Goal: Information Seeking & Learning: Learn about a topic

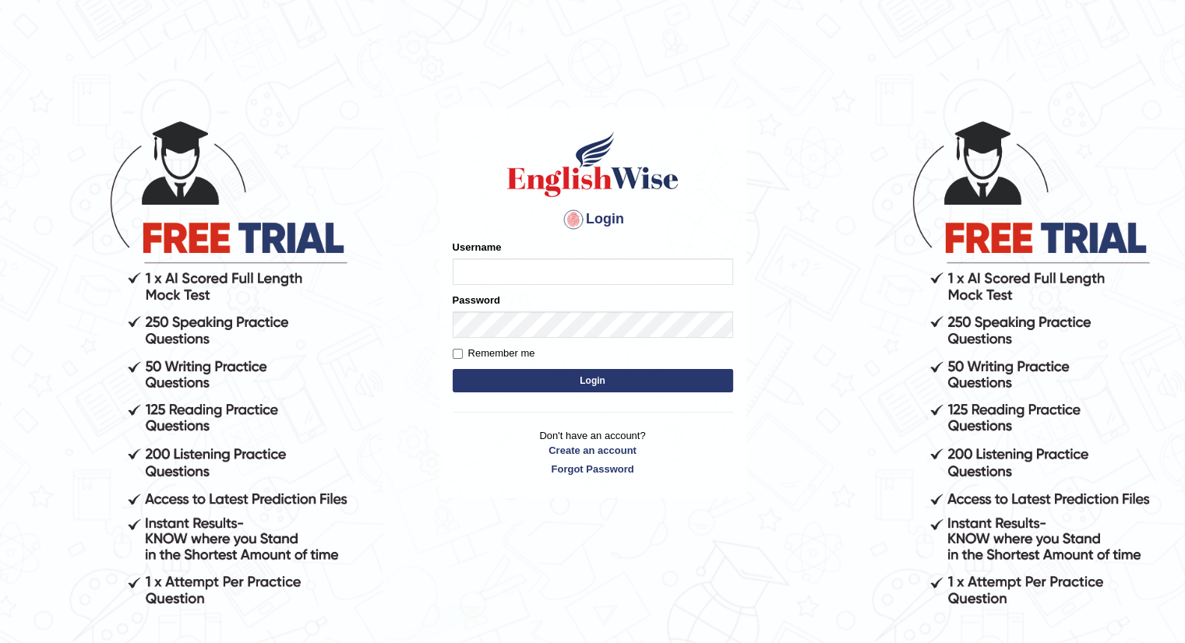
type input "Tamanna29"
click at [483, 379] on button "Login" at bounding box center [593, 380] width 280 height 23
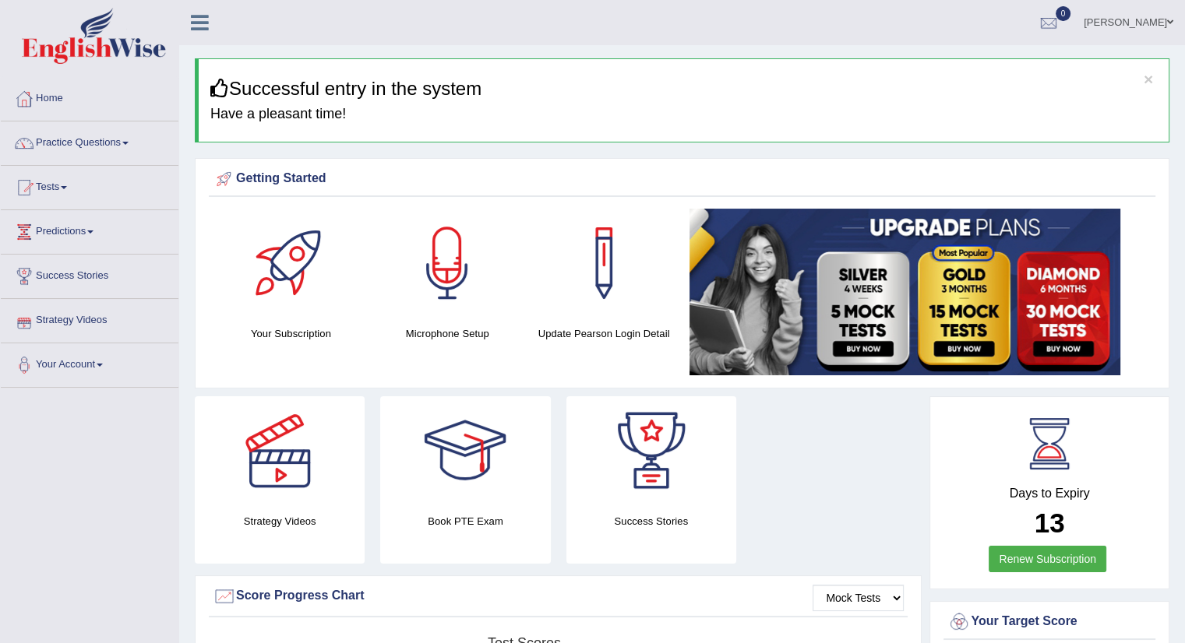
click at [65, 326] on link "Strategy Videos" at bounding box center [90, 318] width 178 height 39
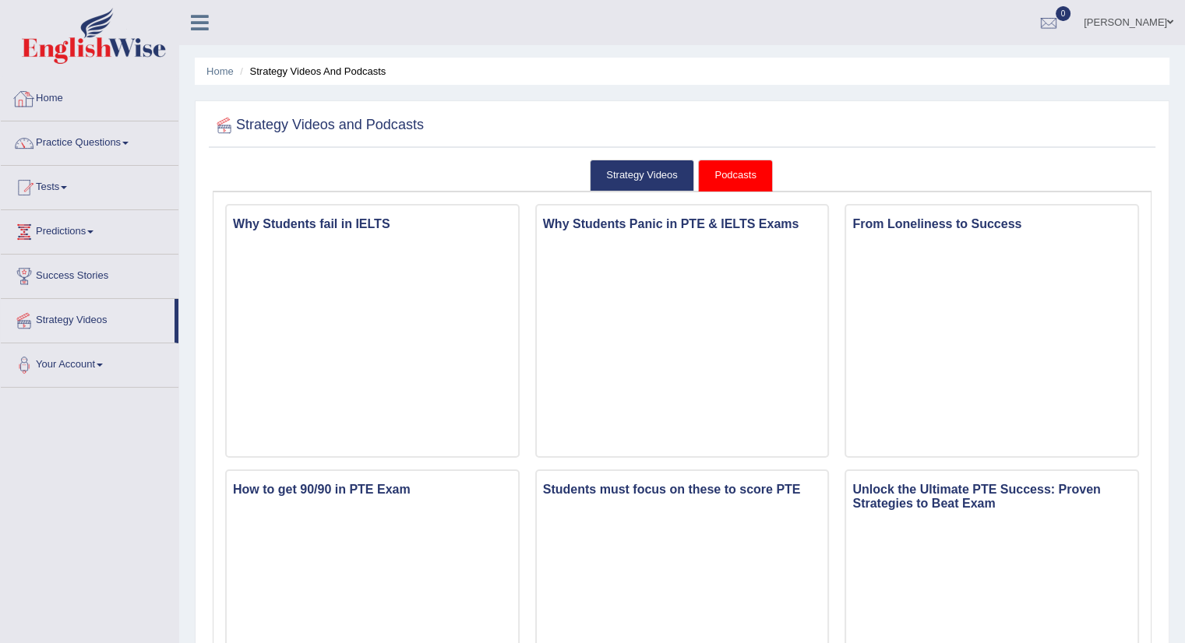
click at [89, 106] on link "Home" at bounding box center [90, 96] width 178 height 39
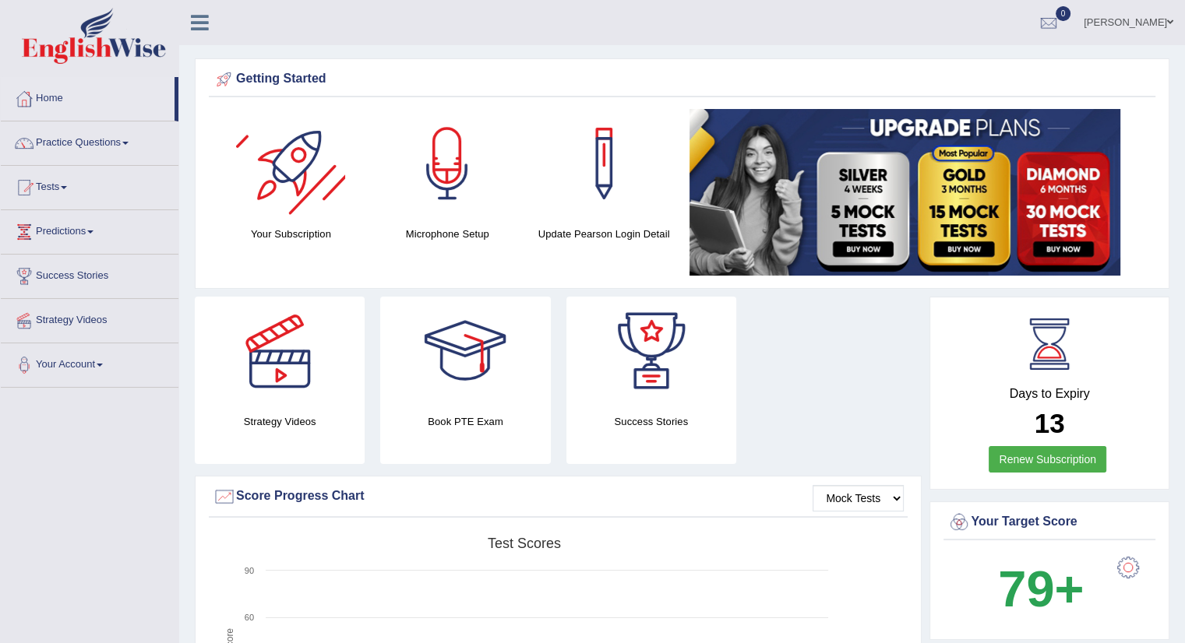
click at [270, 166] on div at bounding box center [290, 163] width 109 height 109
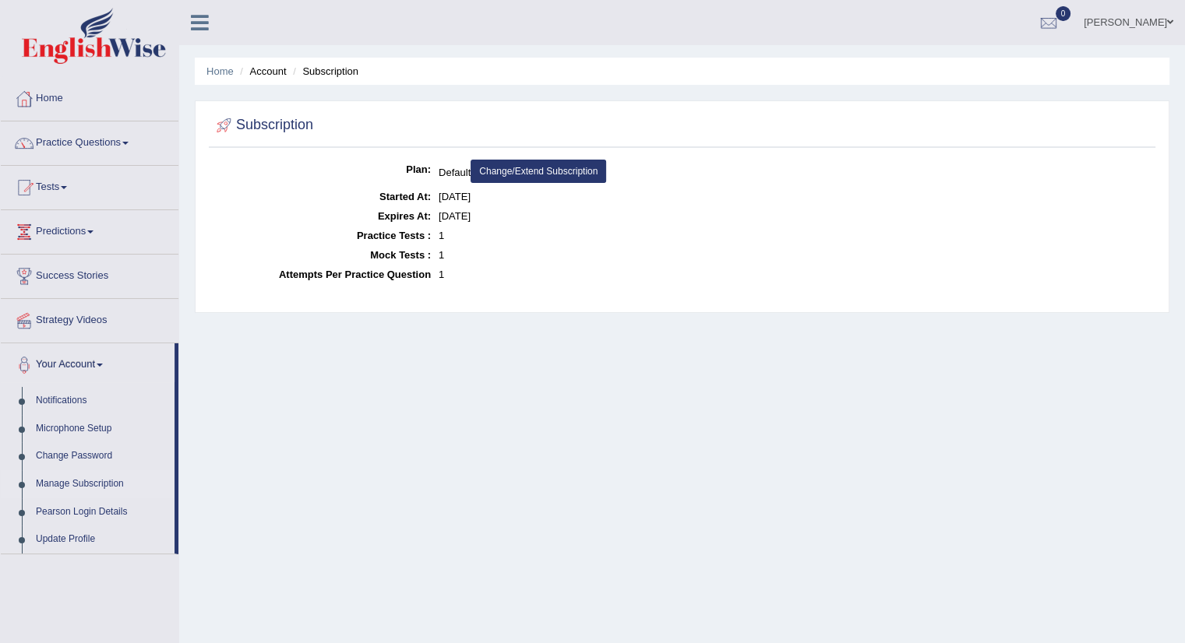
click at [100, 109] on link "Home" at bounding box center [90, 96] width 178 height 39
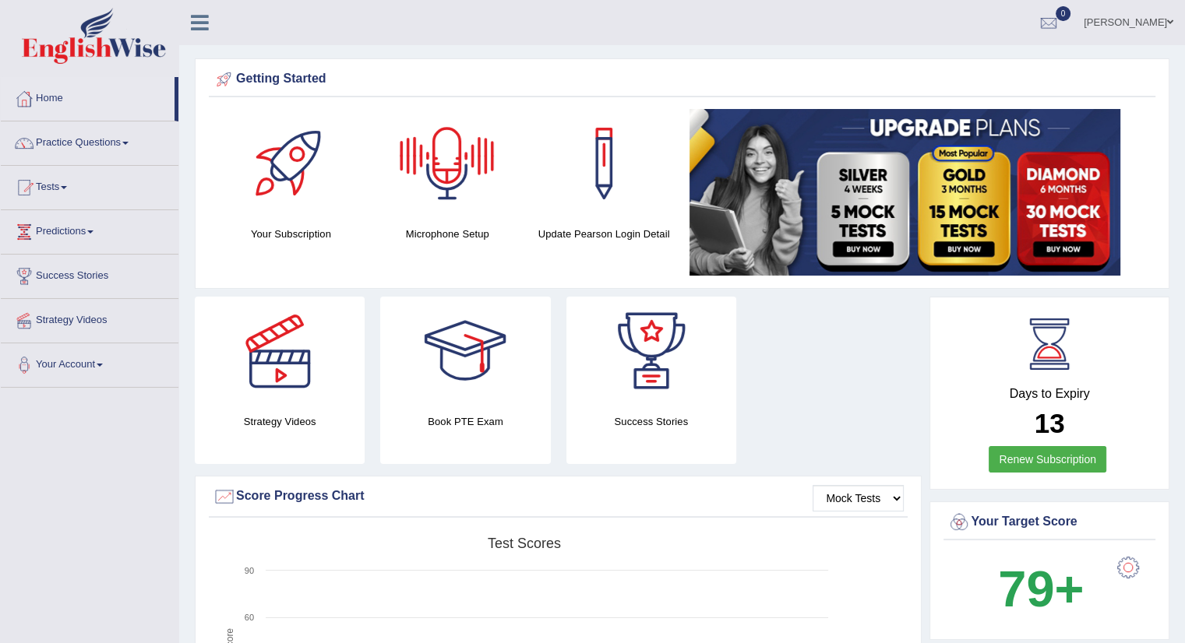
click at [454, 182] on div at bounding box center [447, 163] width 109 height 109
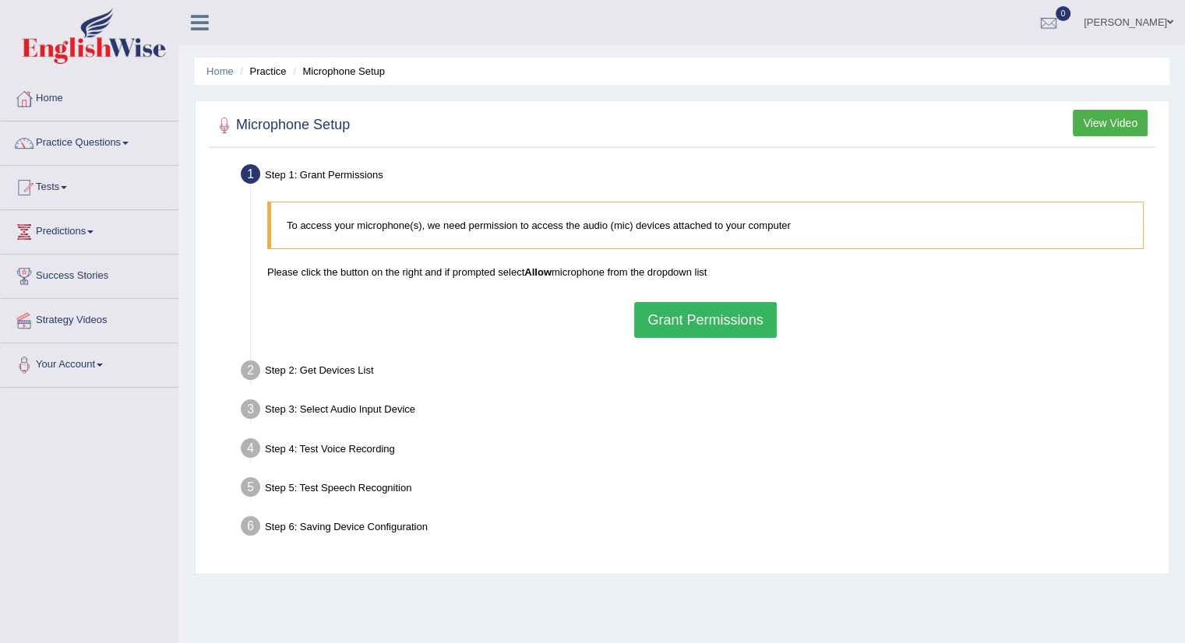
click at [689, 330] on button "Grant Permissions" at bounding box center [705, 320] width 142 height 36
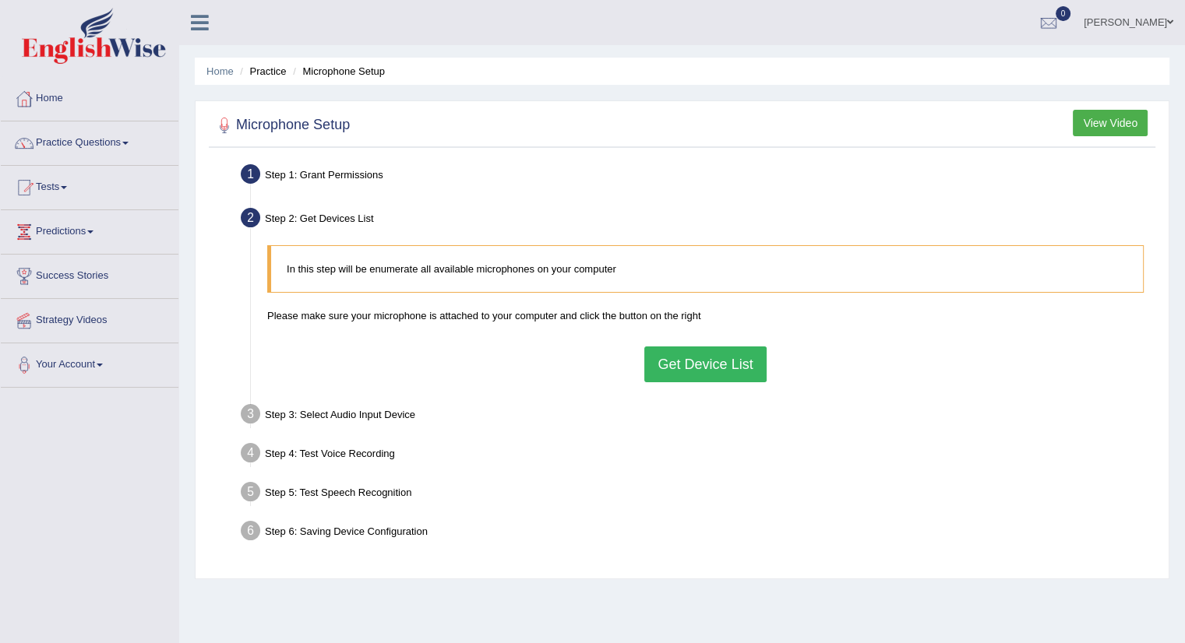
click at [669, 369] on button "Get Device List" at bounding box center [705, 365] width 122 height 36
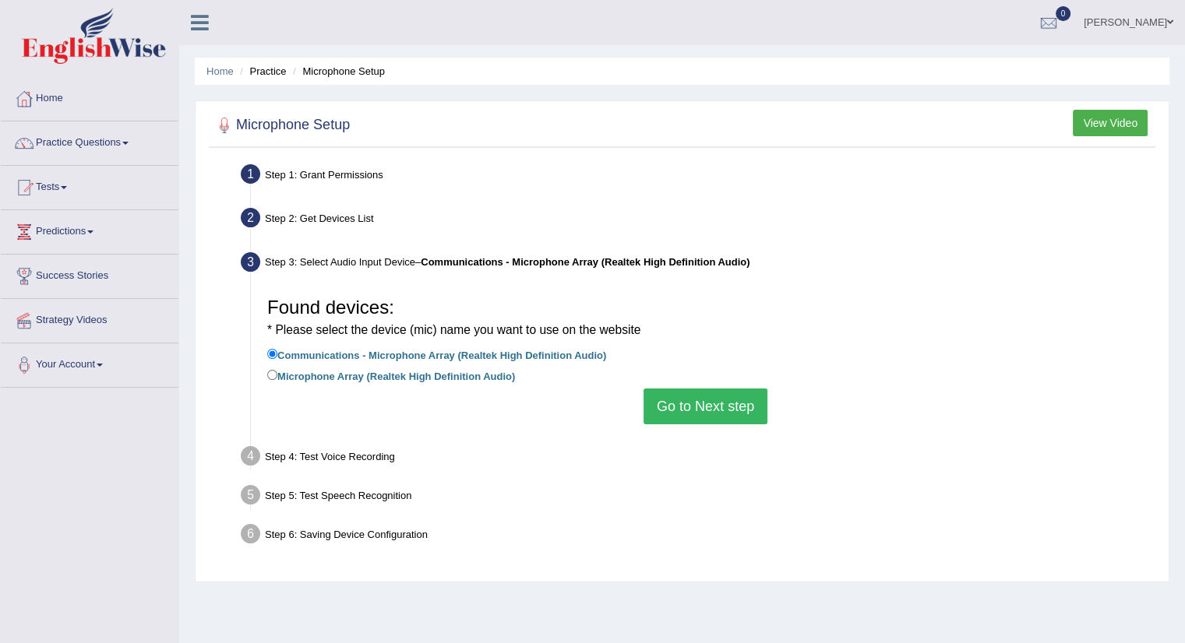
click at [714, 413] on button "Go to Next step" at bounding box center [705, 407] width 124 height 36
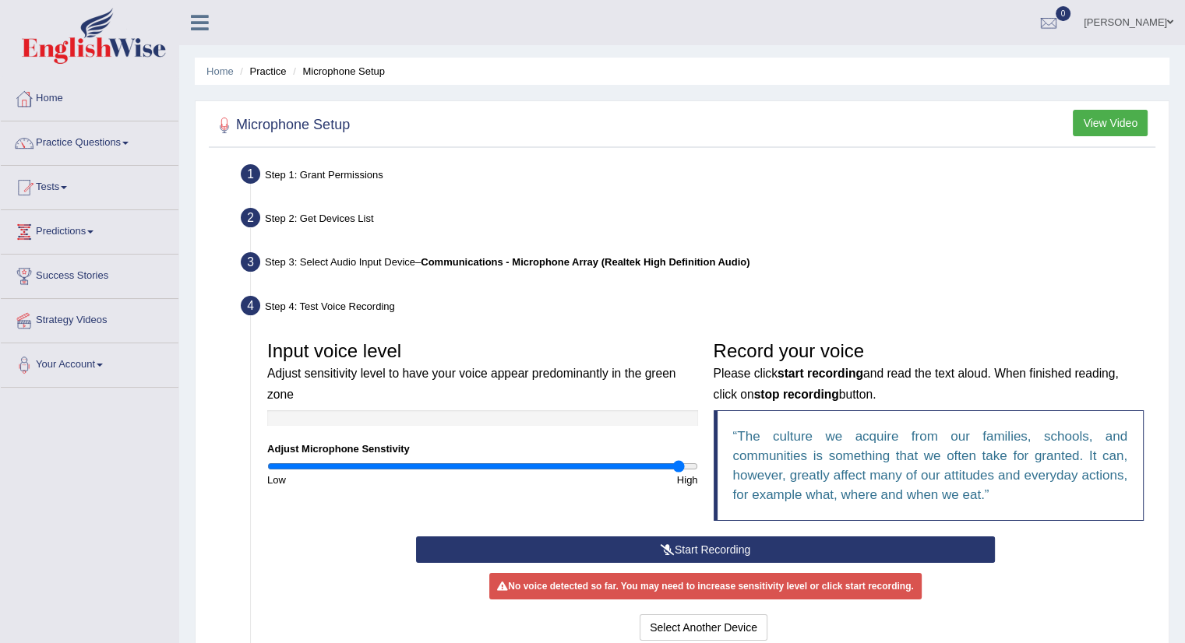
click at [679, 463] on input "range" at bounding box center [482, 466] width 431 height 12
type input "2"
click at [693, 467] on input "range" at bounding box center [482, 466] width 431 height 12
click at [458, 421] on div at bounding box center [482, 419] width 431 height 16
click at [635, 552] on button "Start Recording" at bounding box center [705, 550] width 579 height 26
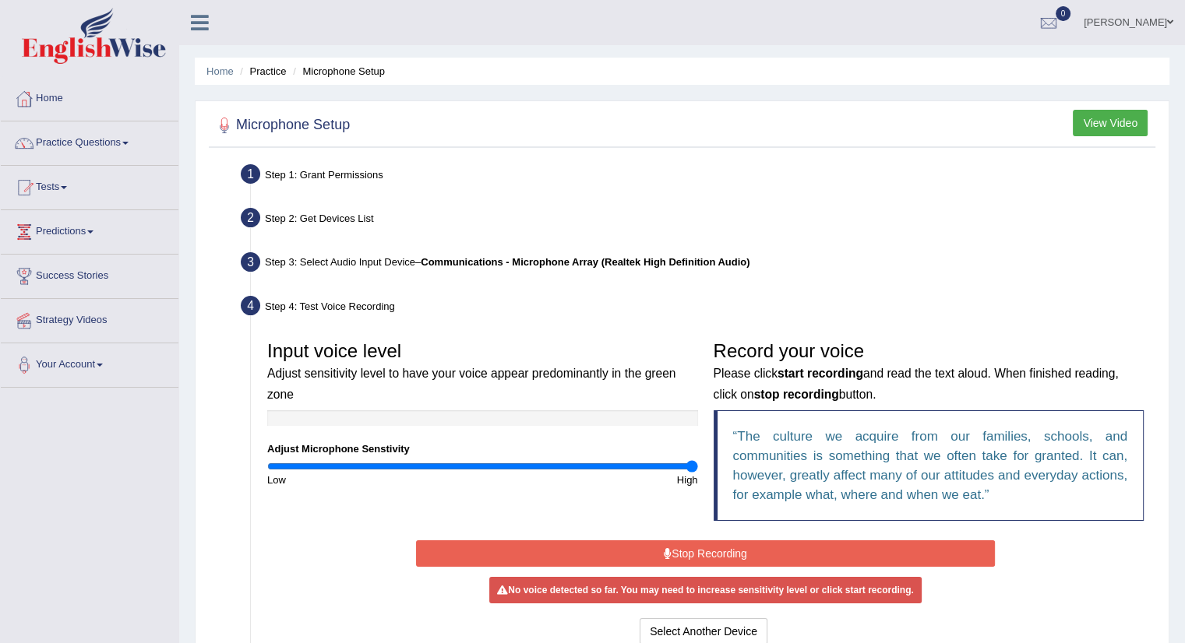
click at [635, 552] on button "Stop Recording" at bounding box center [705, 554] width 579 height 26
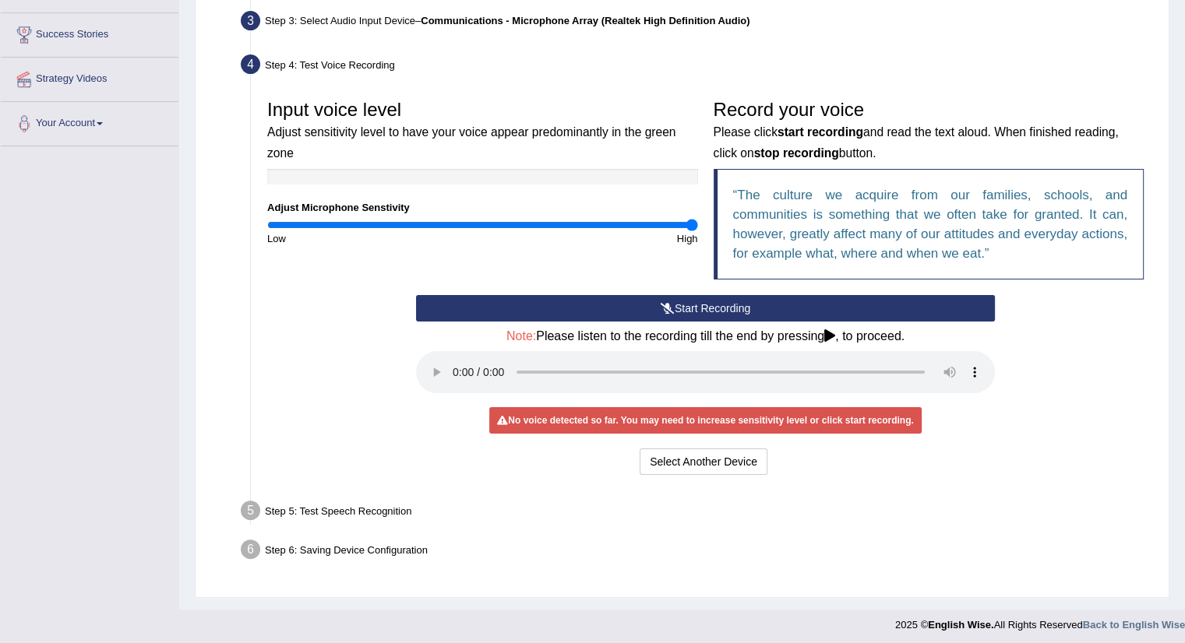
scroll to position [246, 0]
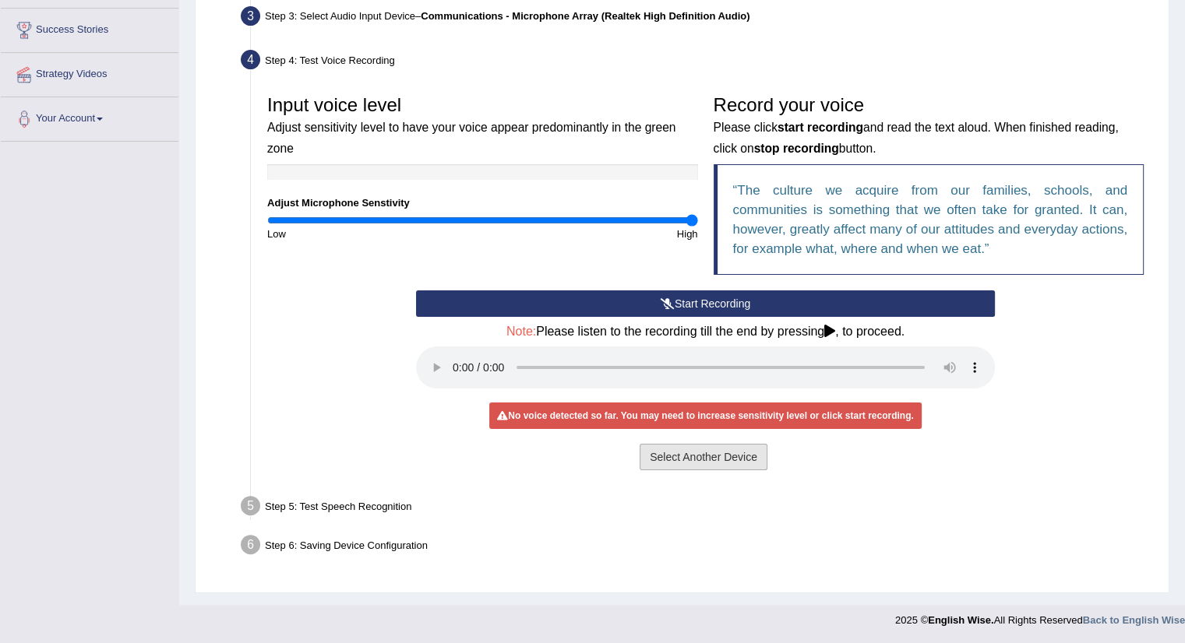
click at [676, 452] on button "Select Another Device" at bounding box center [704, 457] width 128 height 26
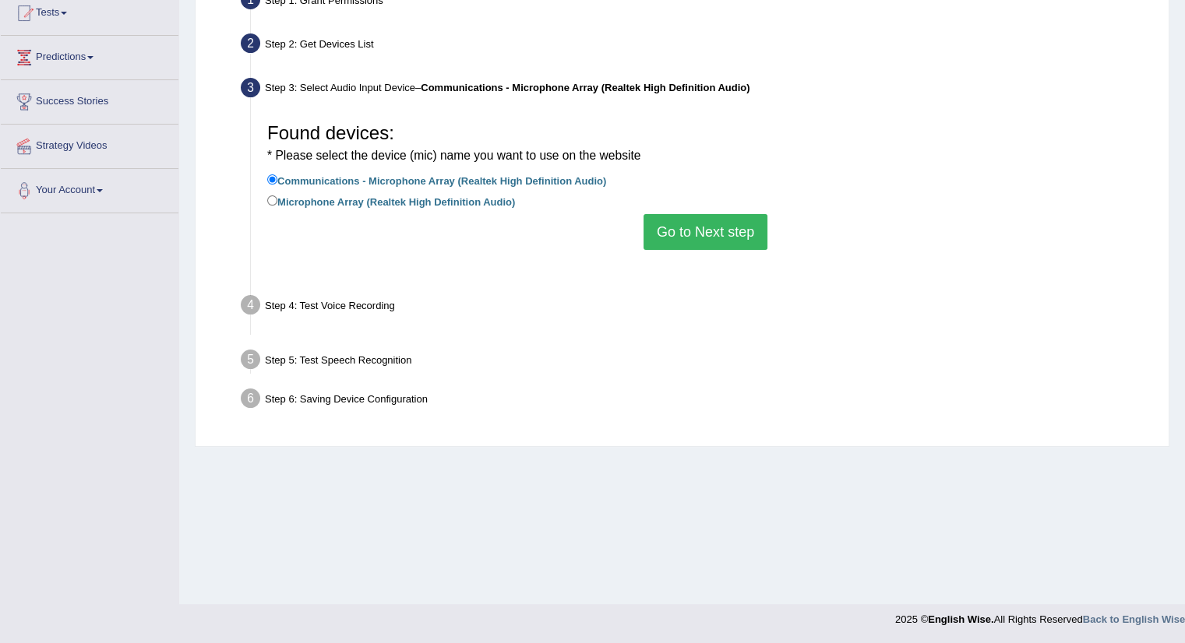
scroll to position [175, 0]
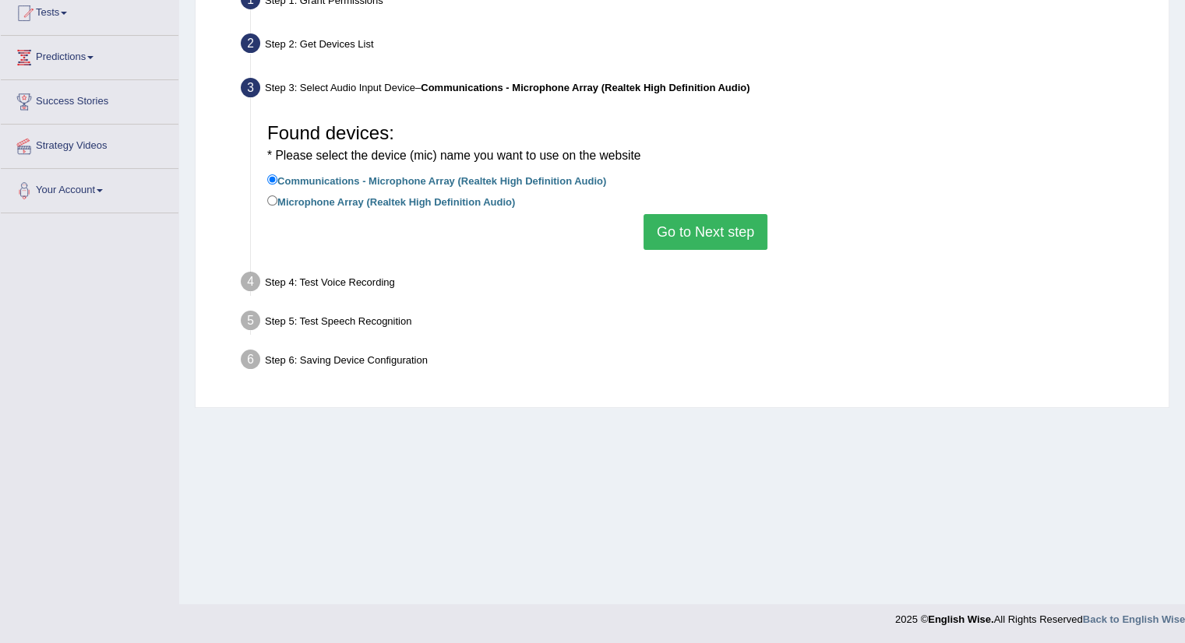
click at [288, 203] on label "Microphone Array (Realtek High Definition Audio)" at bounding box center [391, 200] width 248 height 17
click at [277, 203] on input "Microphone Array (Realtek High Definition Audio)" at bounding box center [272, 201] width 10 height 10
radio input "true"
click at [668, 229] on button "Go to Next step" at bounding box center [705, 232] width 124 height 36
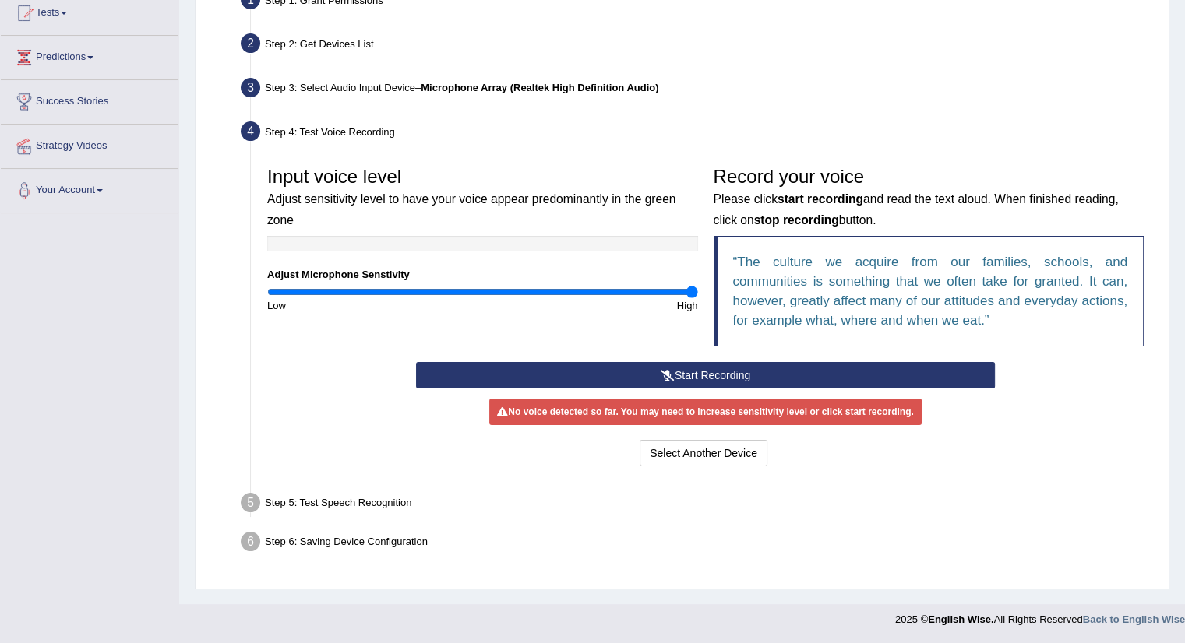
click at [725, 367] on button "Start Recording" at bounding box center [705, 375] width 579 height 26
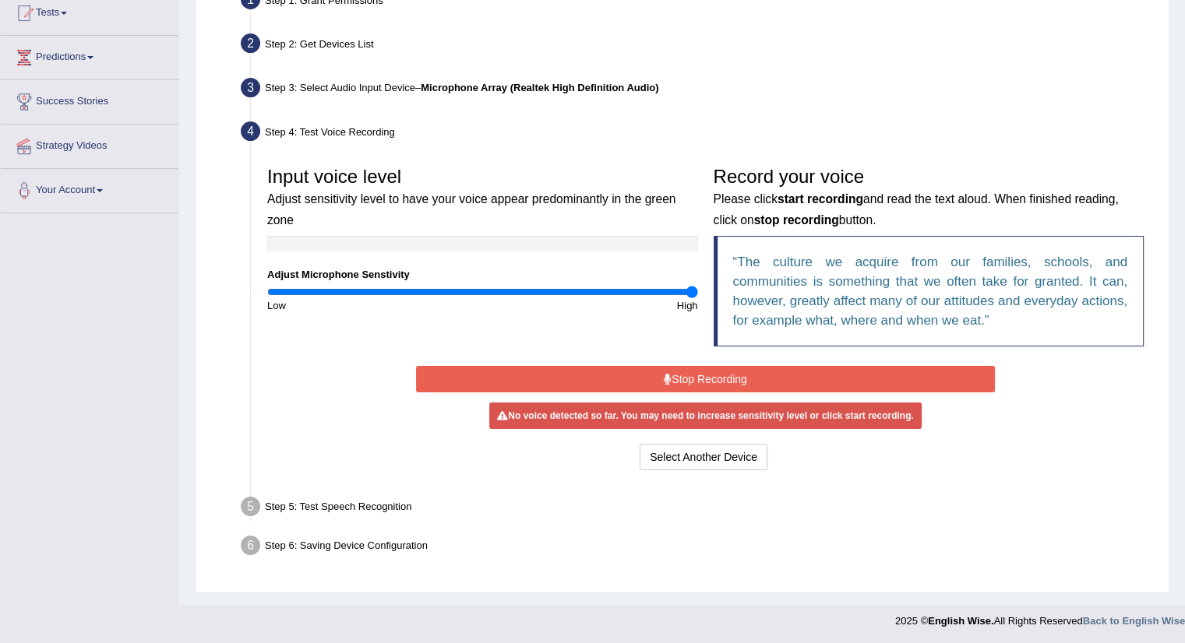
click at [815, 283] on q "The culture we acquire from our families, schools, and communities is something…" at bounding box center [930, 291] width 395 height 73
click at [678, 378] on button "Stop Recording" at bounding box center [705, 379] width 579 height 26
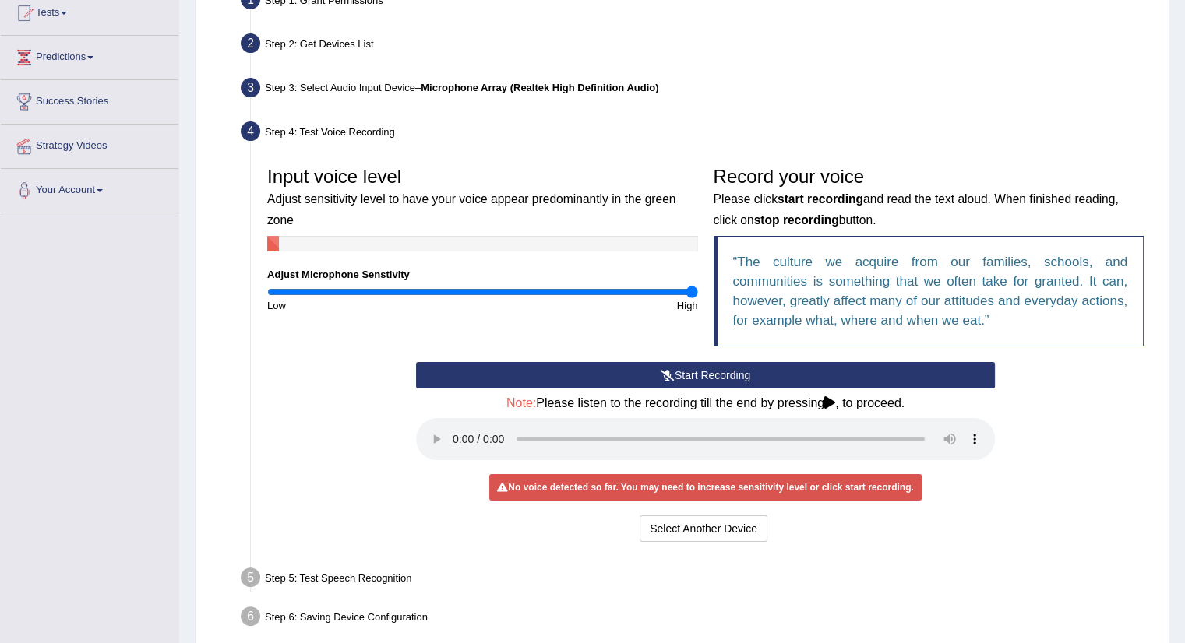
click at [948, 534] on div "Select Another Device Voice is ok. Go to Next step" at bounding box center [705, 531] width 579 height 30
click at [67, 61] on link "Predictions" at bounding box center [90, 55] width 178 height 39
click at [65, 88] on link "Latest Predictions" at bounding box center [102, 93] width 146 height 28
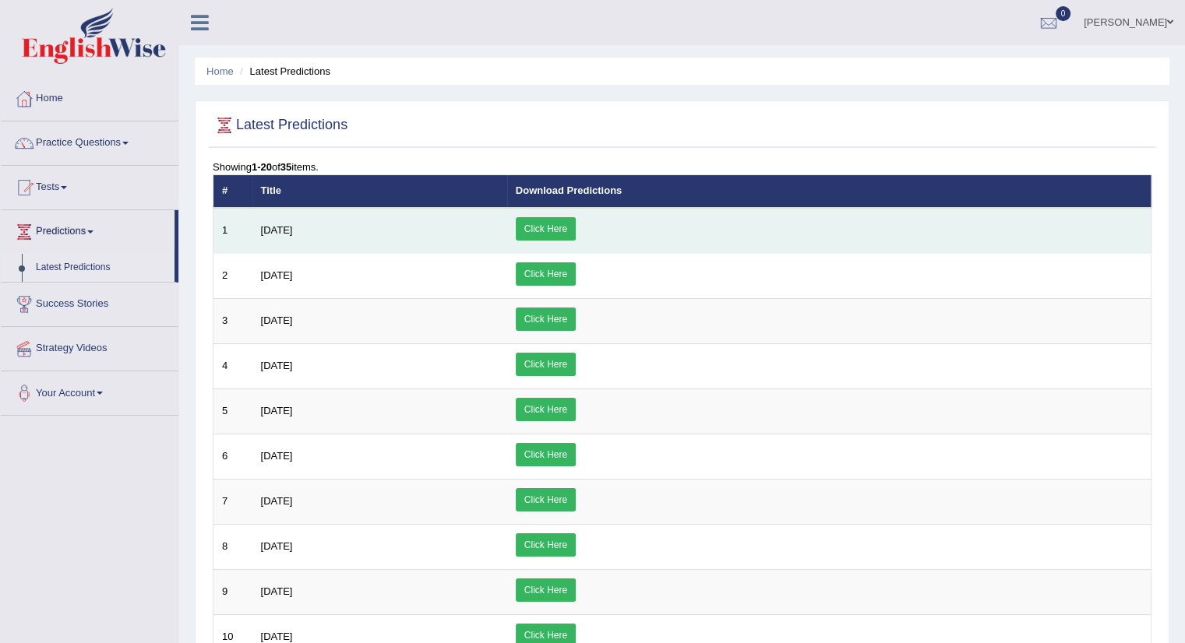
click at [576, 228] on link "Click Here" at bounding box center [546, 228] width 60 height 23
click at [31, 185] on div at bounding box center [23, 187] width 23 height 23
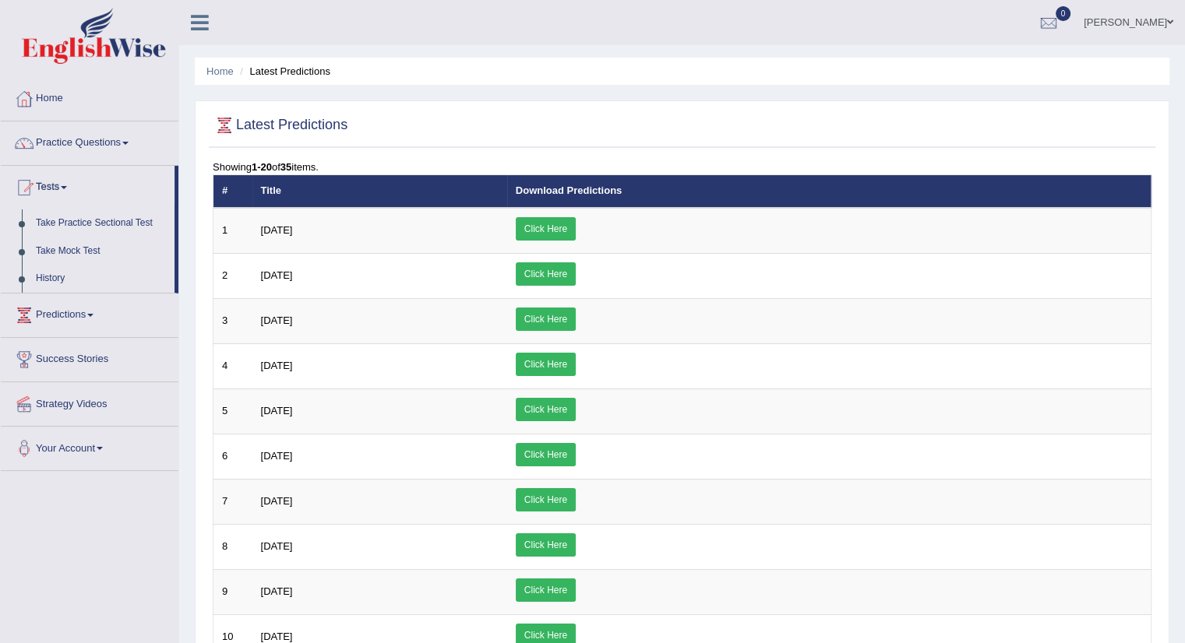
click at [31, 143] on div at bounding box center [23, 143] width 23 height 23
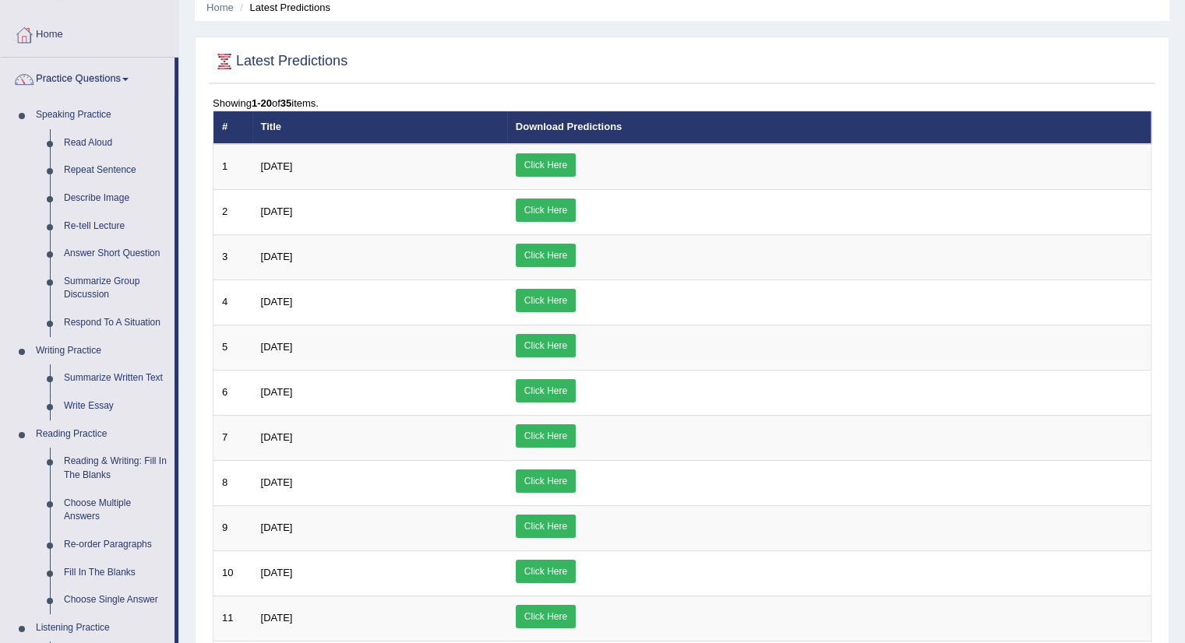
scroll to position [63, 0]
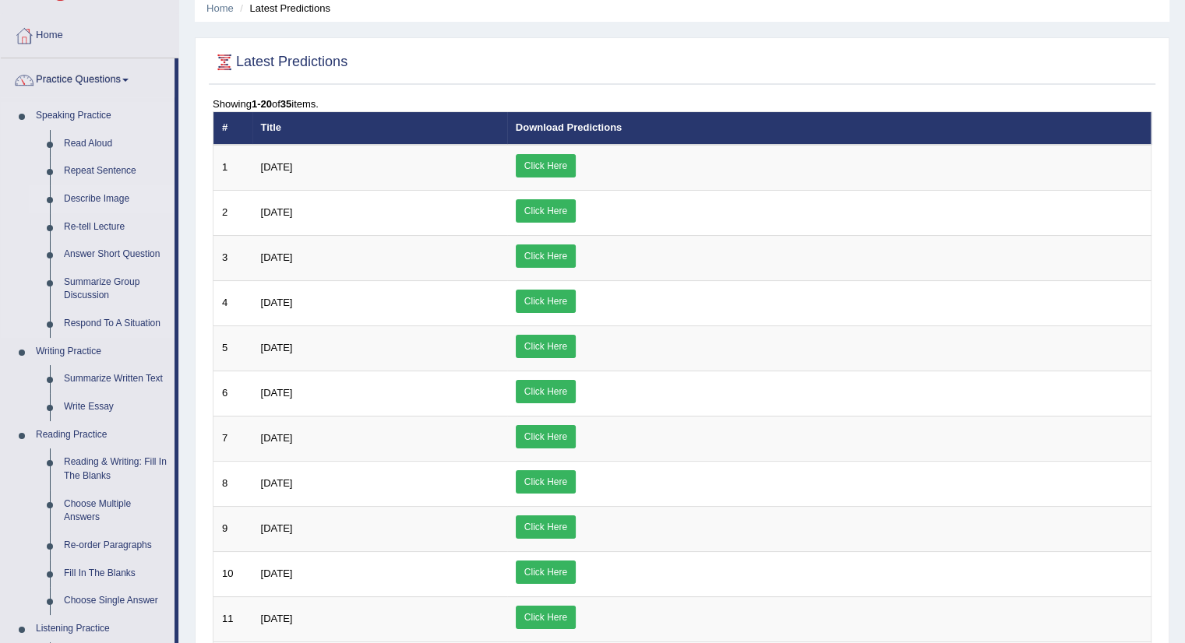
click at [88, 199] on link "Describe Image" at bounding box center [116, 199] width 118 height 28
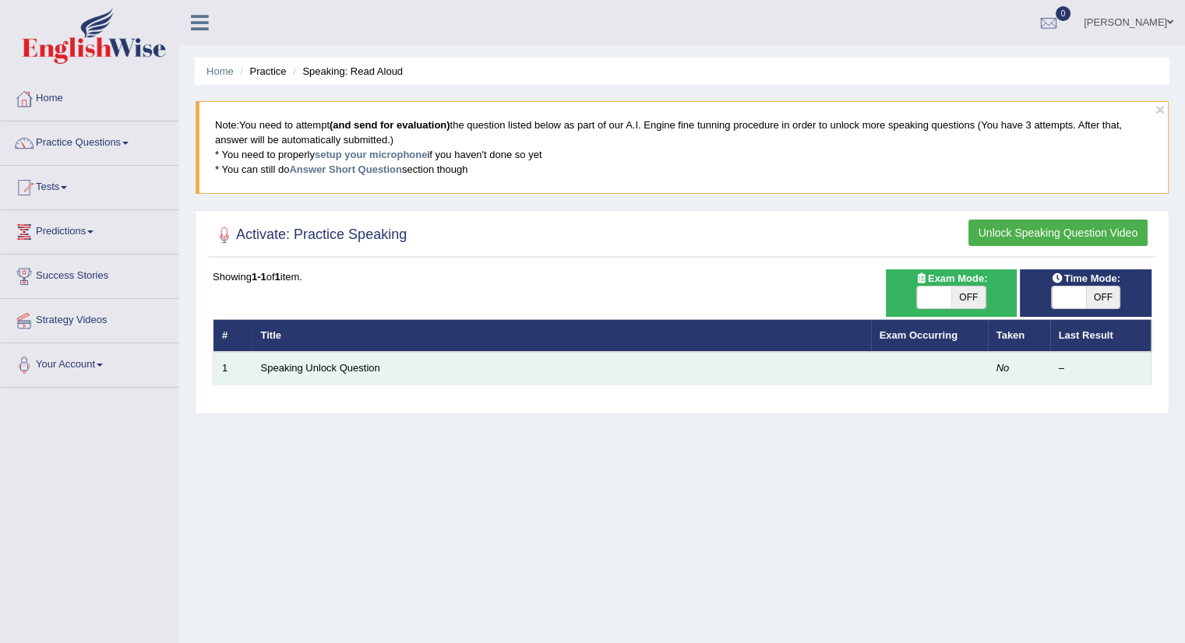
click at [501, 366] on td "Speaking Unlock Question" at bounding box center [561, 368] width 619 height 33
click at [330, 365] on link "Speaking Unlock Question" at bounding box center [320, 368] width 119 height 12
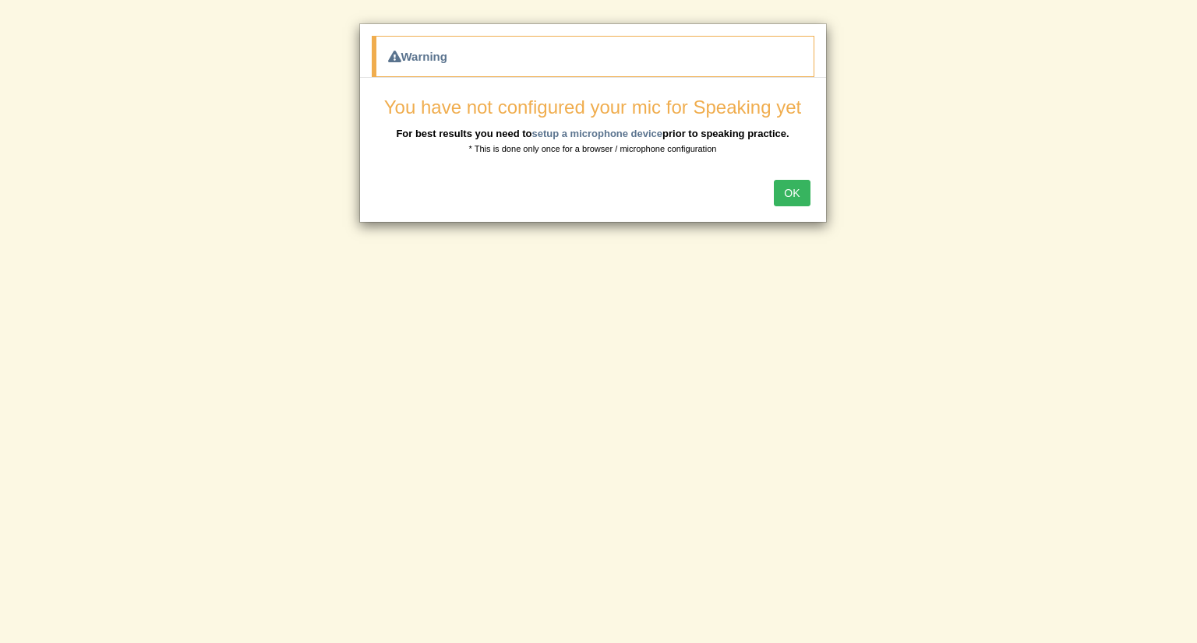
click at [798, 193] on button "OK" at bounding box center [792, 193] width 36 height 26
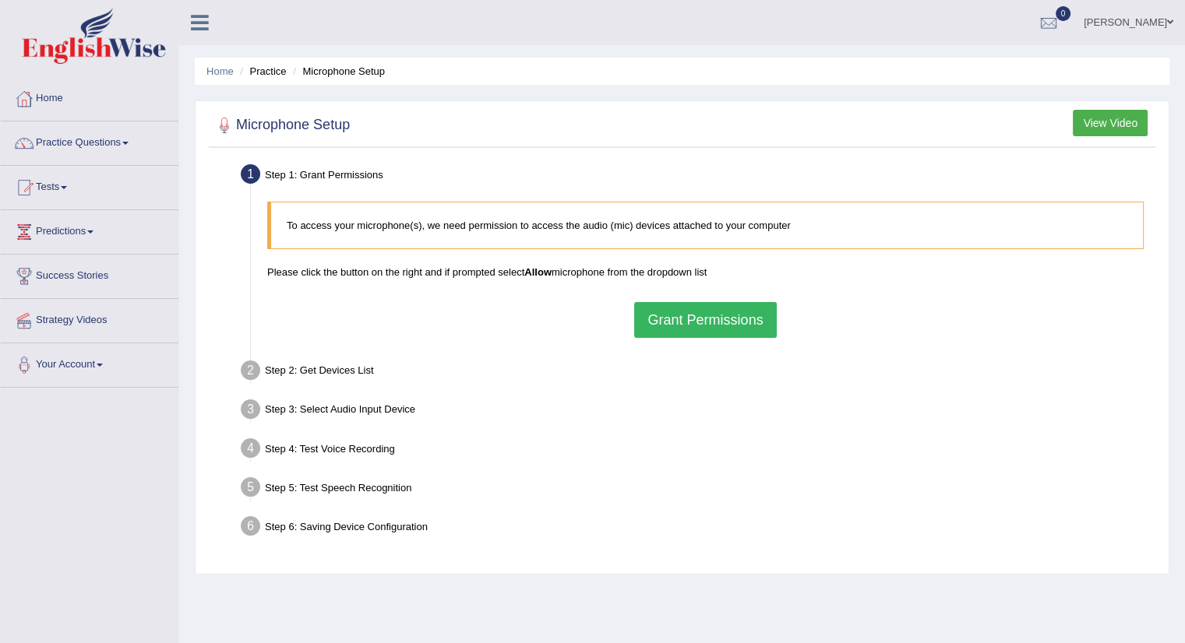
click at [720, 314] on button "Grant Permissions" at bounding box center [705, 320] width 142 height 36
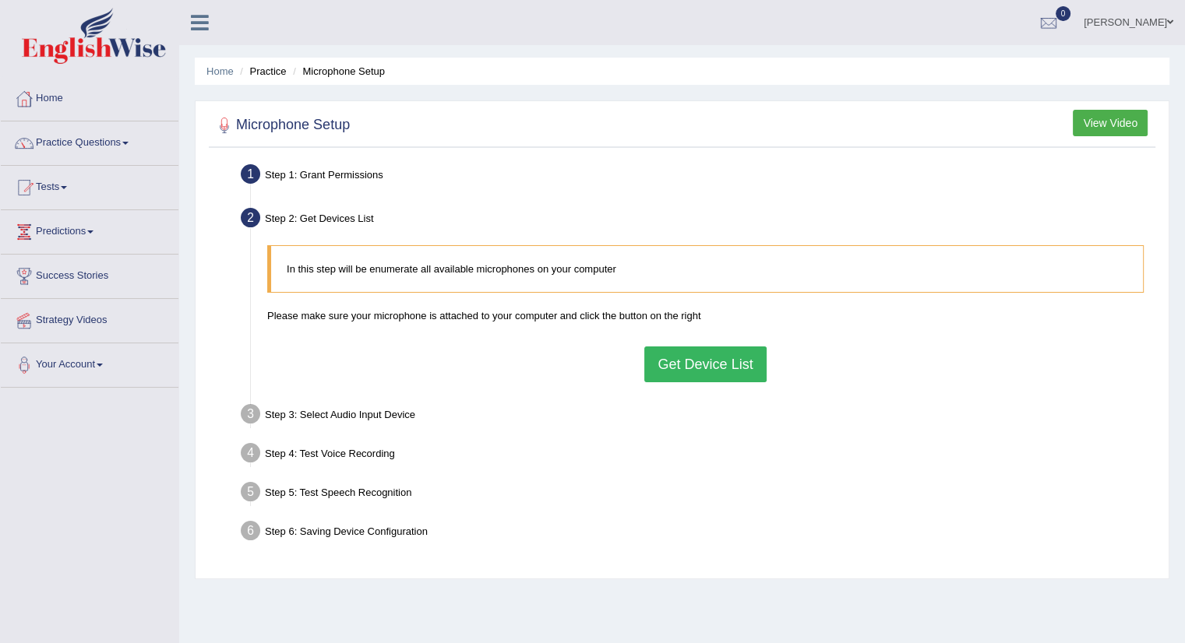
click at [671, 364] on button "Get Device List" at bounding box center [705, 365] width 122 height 36
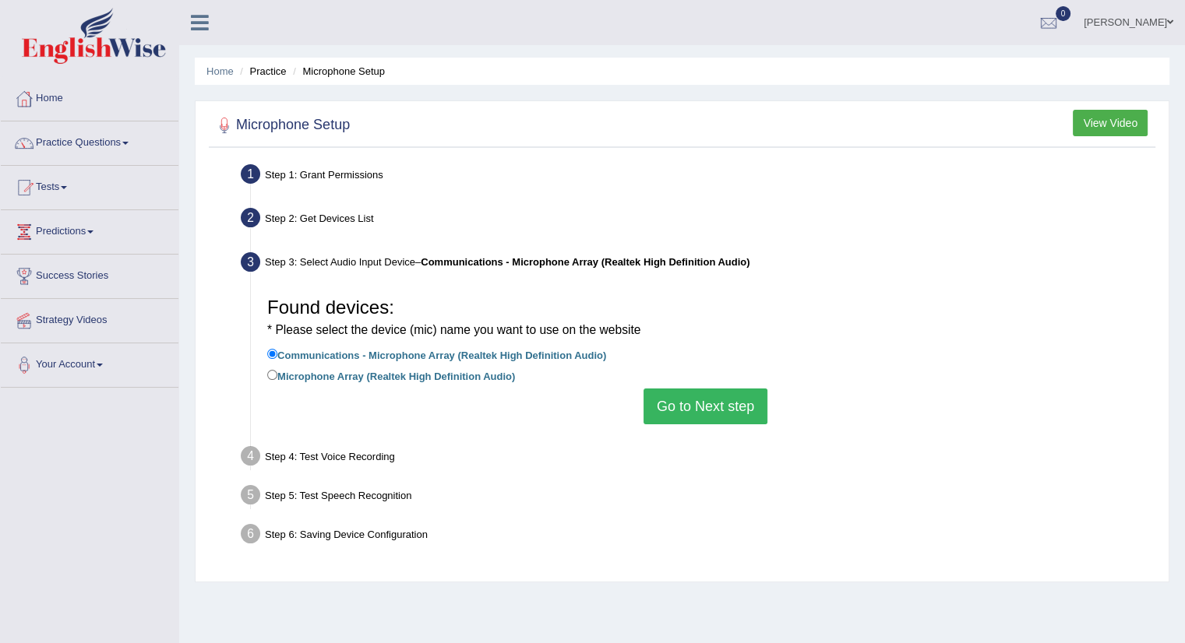
click at [668, 404] on button "Go to Next step" at bounding box center [705, 407] width 124 height 36
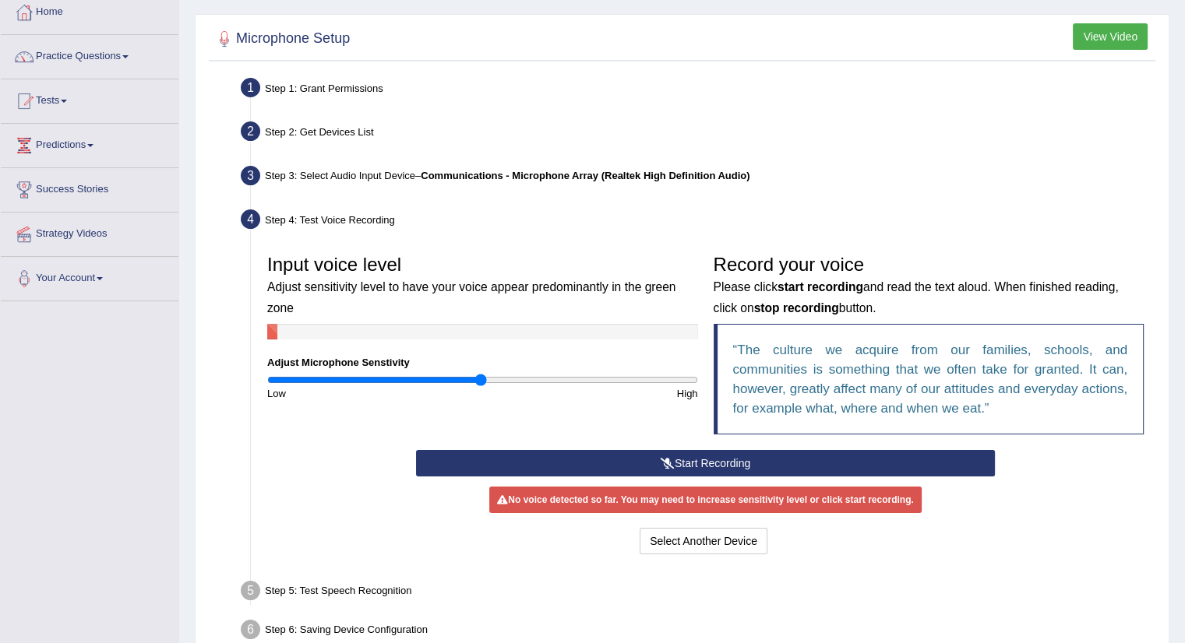
scroll to position [175, 0]
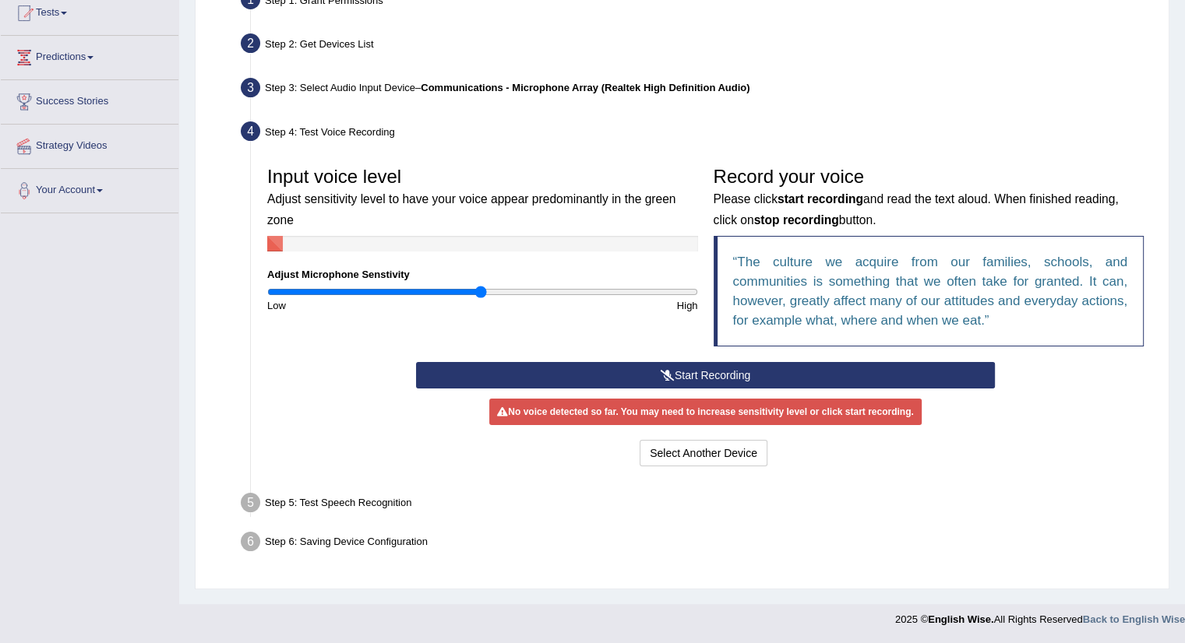
click at [722, 363] on button "Start Recording" at bounding box center [705, 375] width 579 height 26
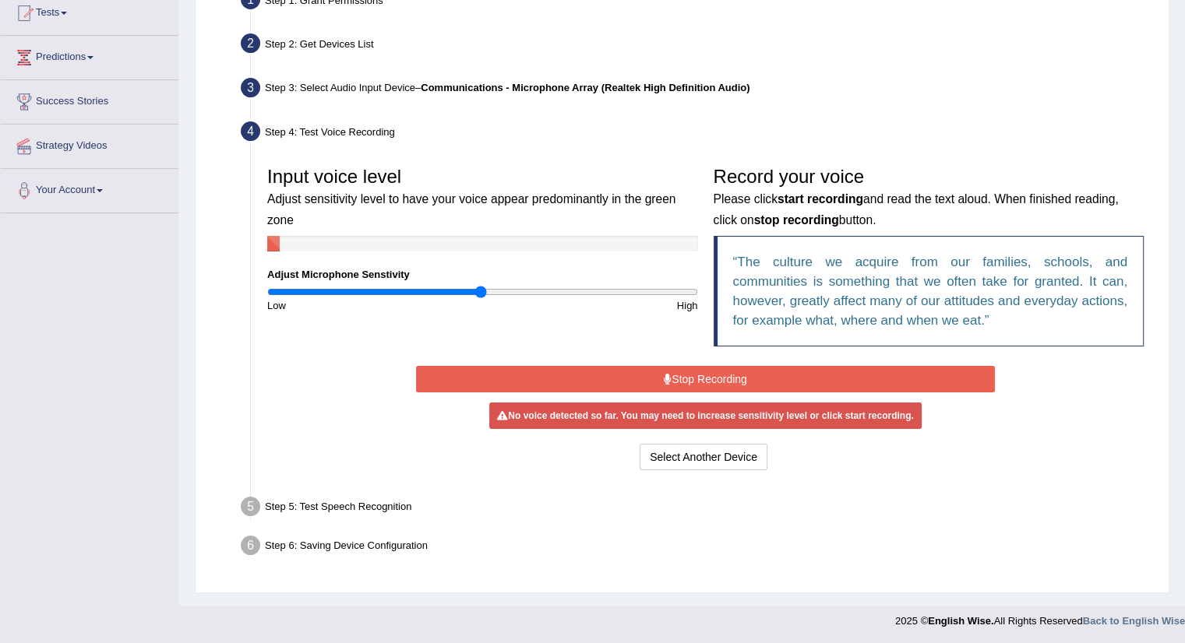
click at [707, 379] on button "Stop Recording" at bounding box center [705, 379] width 579 height 26
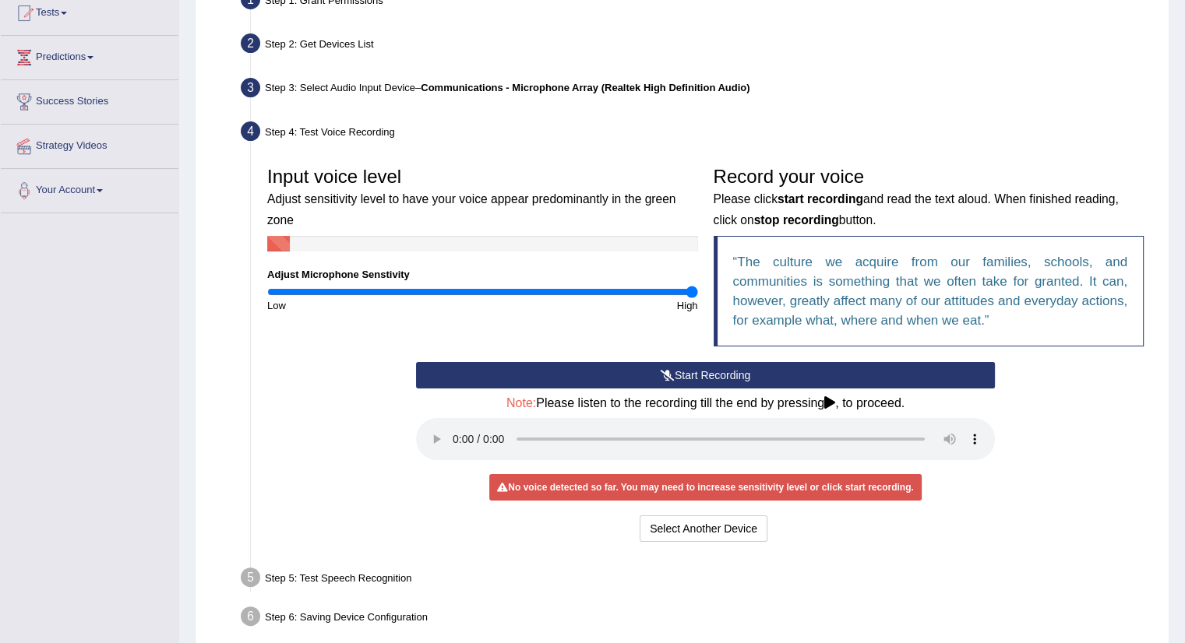
type input "2"
click at [693, 290] on input "range" at bounding box center [482, 292] width 431 height 12
click at [672, 370] on icon at bounding box center [668, 375] width 14 height 11
